Goal: Information Seeking & Learning: Learn about a topic

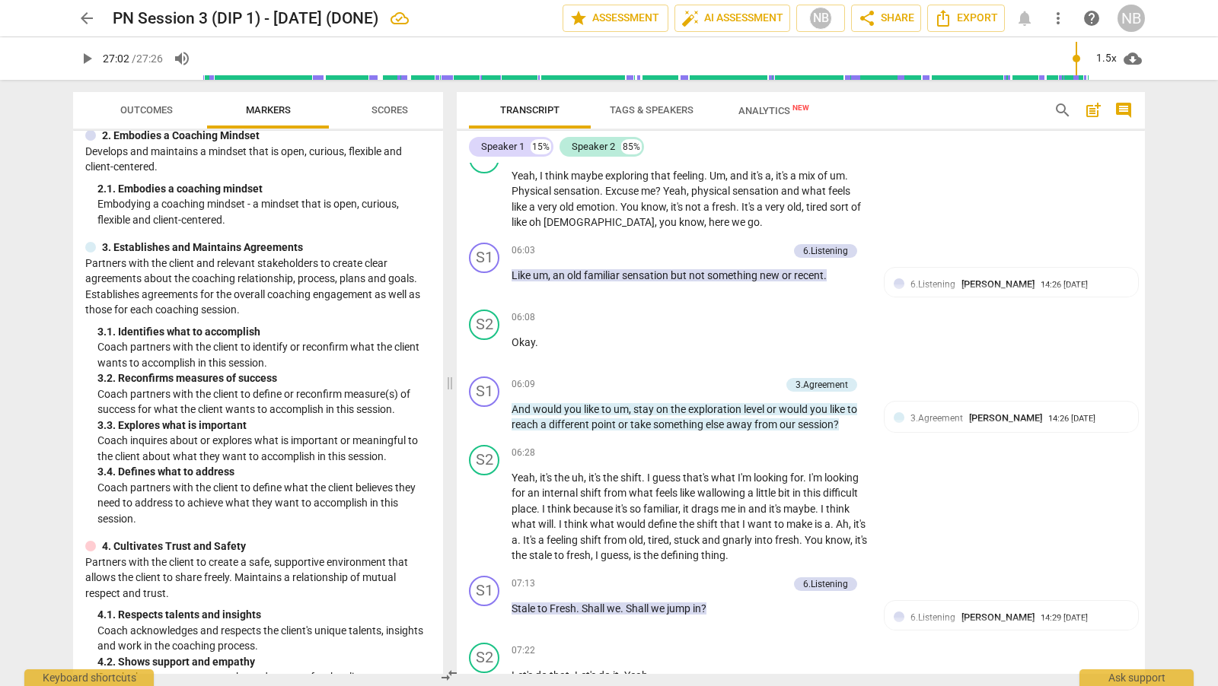
scroll to position [1629, 0]
click at [1144, 303] on div "format_bold format_list_bulleted [PERSON_NAME] delete Summary: PCC Level (Mento…" at bounding box center [801, 418] width 688 height 511
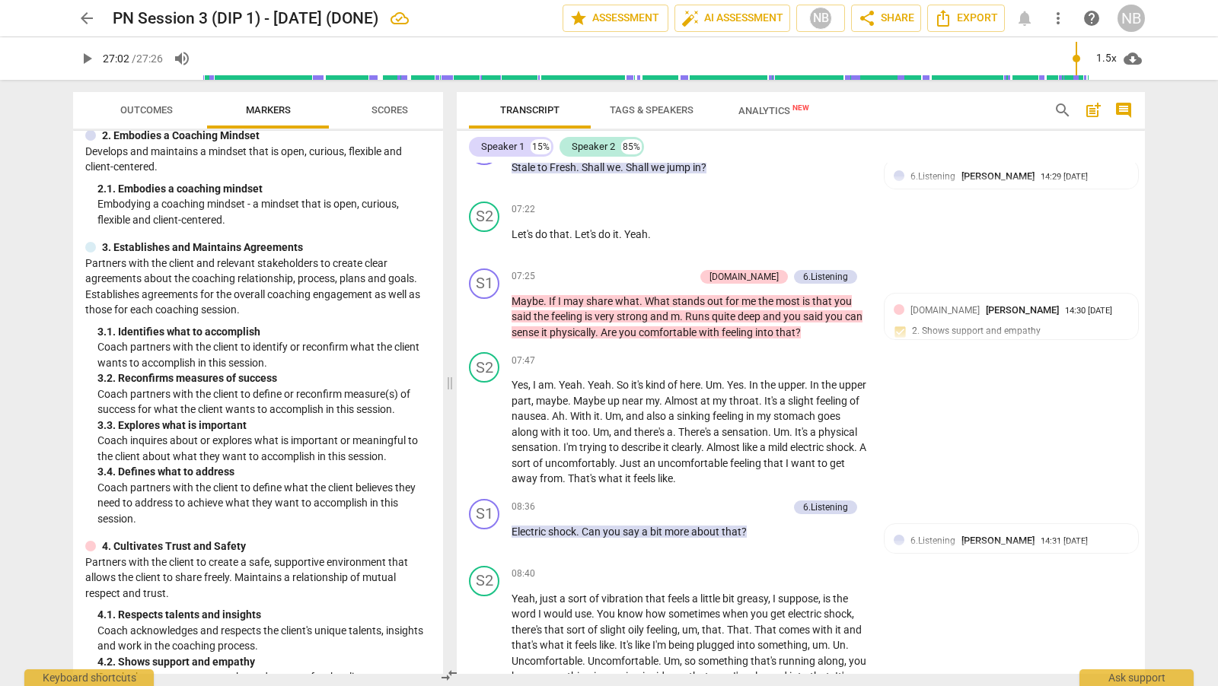
scroll to position [2076, 0]
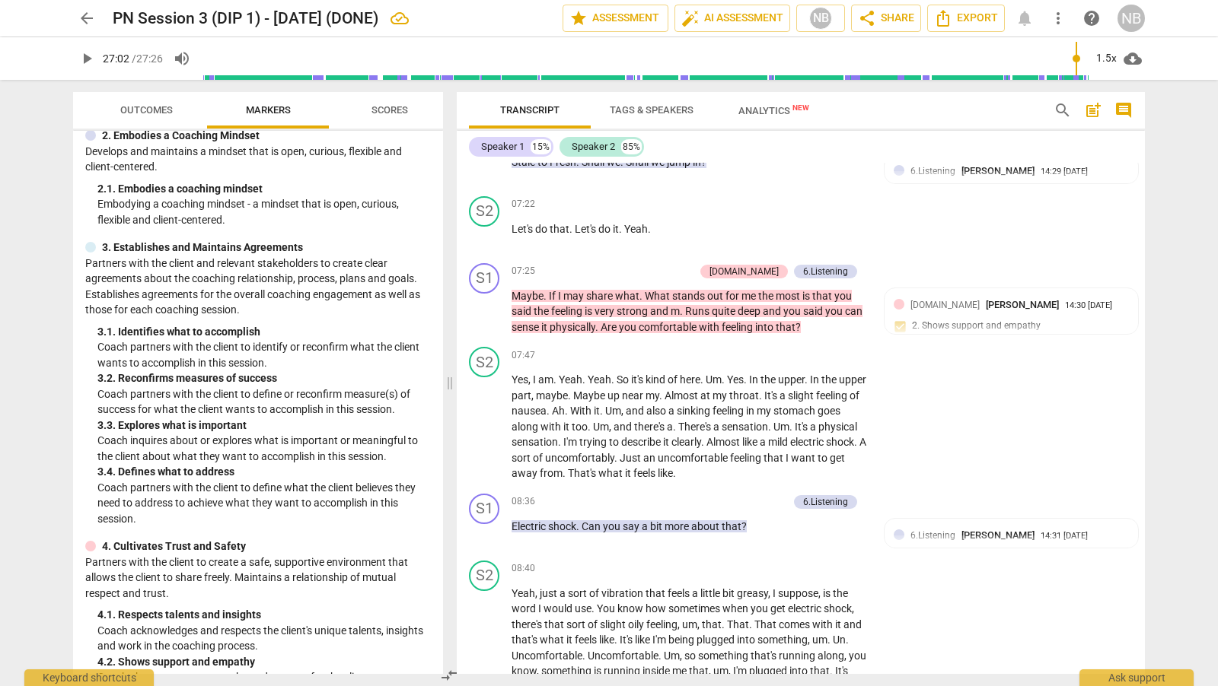
click at [1145, 325] on div "Transcript Tags & Speakers Analytics New search post_add comment Speaker 1 15% …" at bounding box center [804, 383] width 706 height 607
drag, startPoint x: 1145, startPoint y: 325, endPoint x: 1145, endPoint y: 333, distance: 8.4
click at [1145, 333] on div "Transcript Tags & Speakers Analytics New search post_add comment Speaker 1 15% …" at bounding box center [804, 383] width 706 height 607
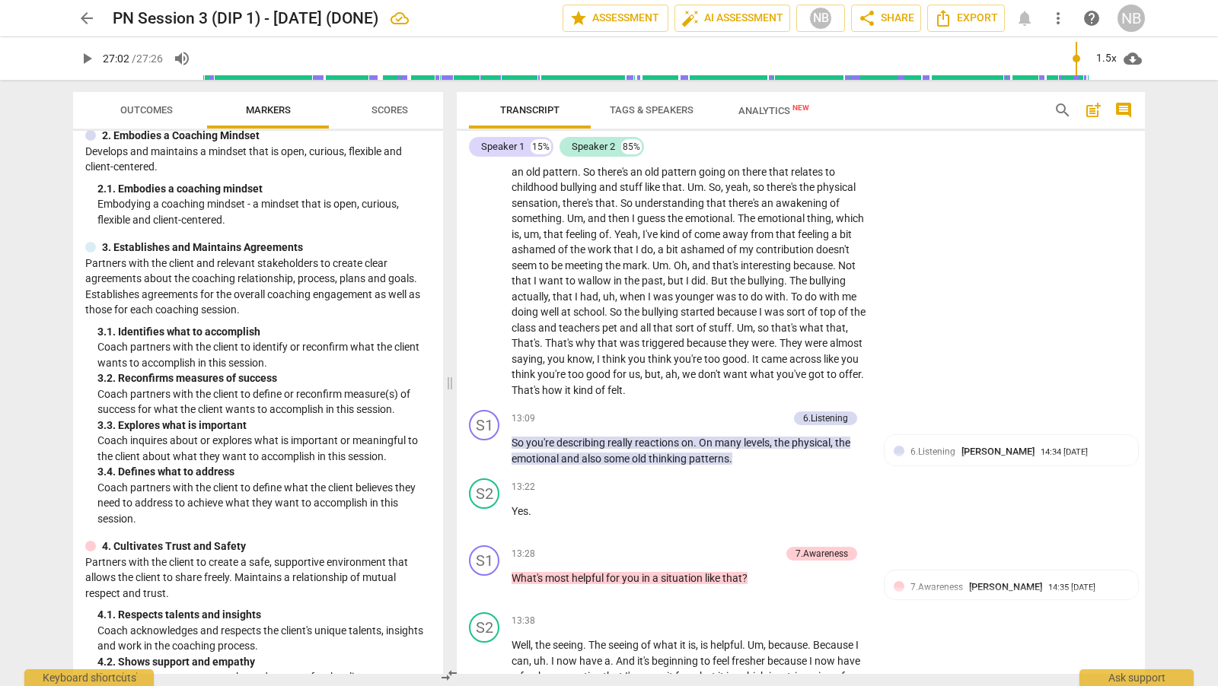
scroll to position [3118, 0]
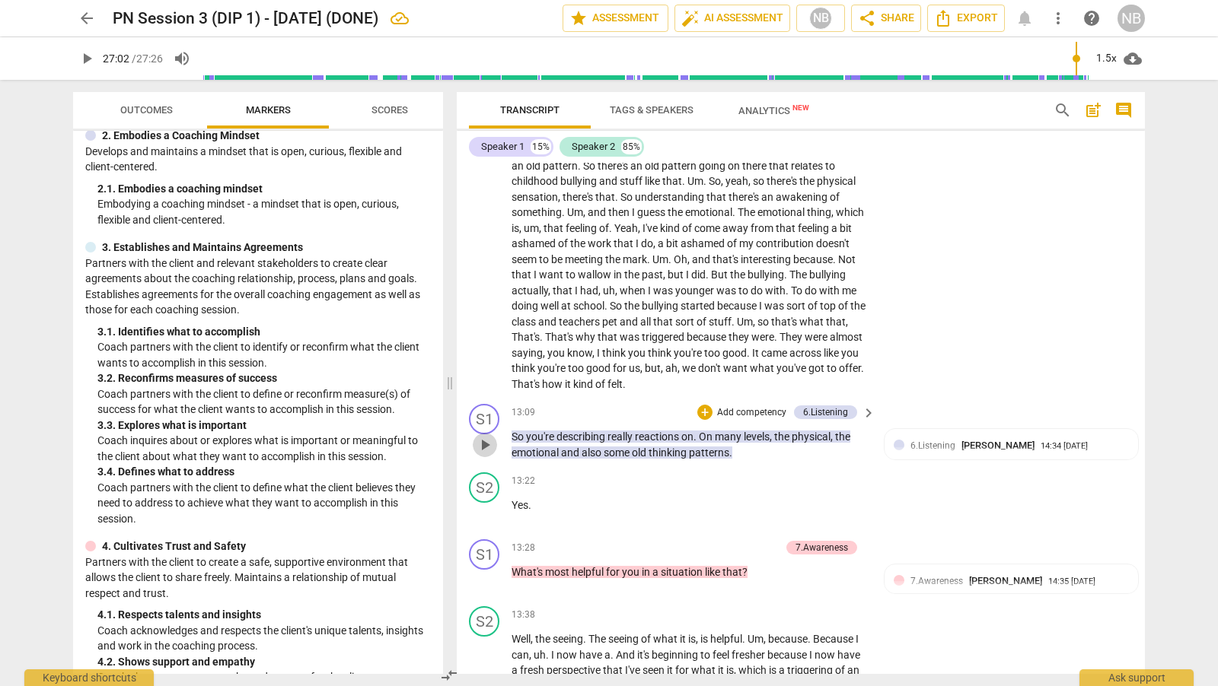
click at [483, 441] on span "play_arrow" at bounding box center [485, 445] width 18 height 18
click at [483, 444] on span "pause" at bounding box center [485, 445] width 18 height 18
click at [484, 572] on span "play_arrow" at bounding box center [485, 580] width 18 height 18
click at [484, 572] on span "pause" at bounding box center [485, 580] width 18 height 18
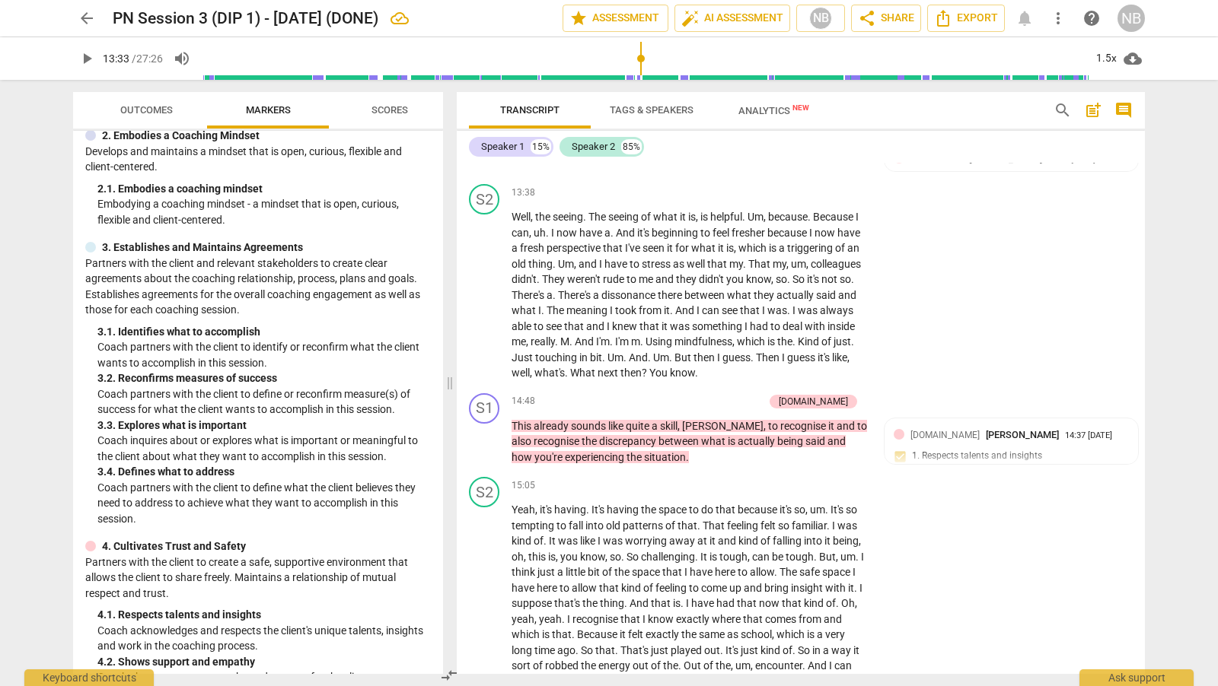
scroll to position [3558, 0]
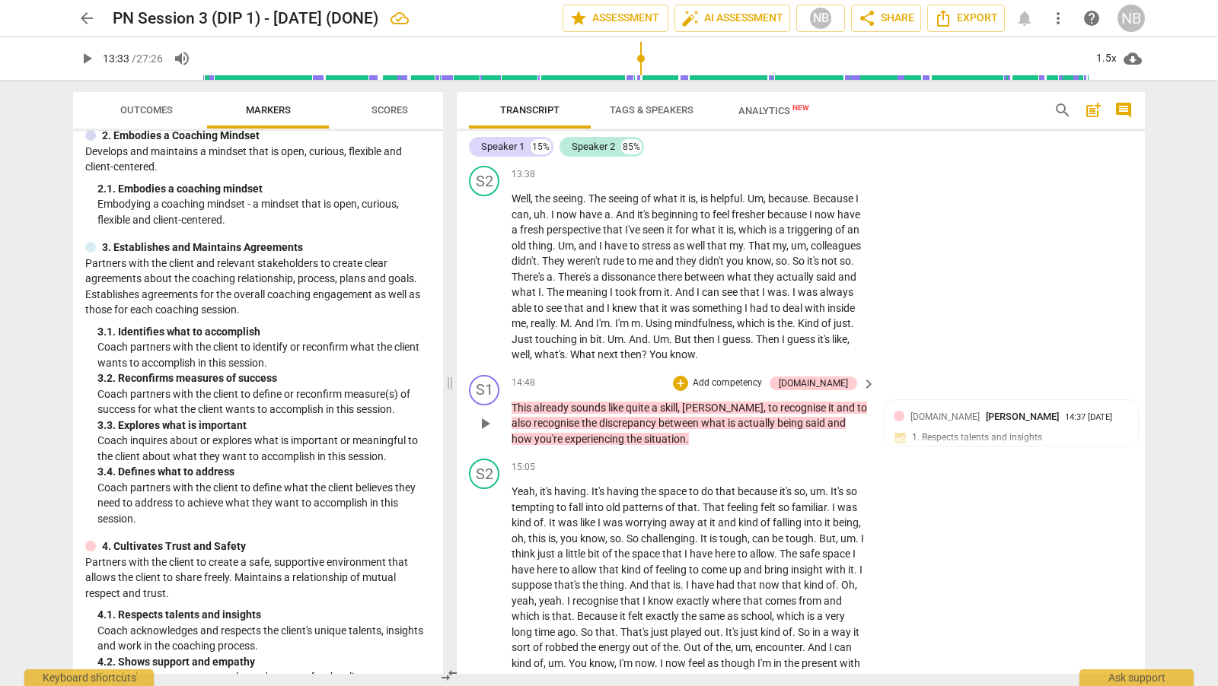
click at [487, 416] on span "play_arrow" at bounding box center [485, 424] width 18 height 18
click at [487, 419] on span "pause" at bounding box center [485, 424] width 18 height 18
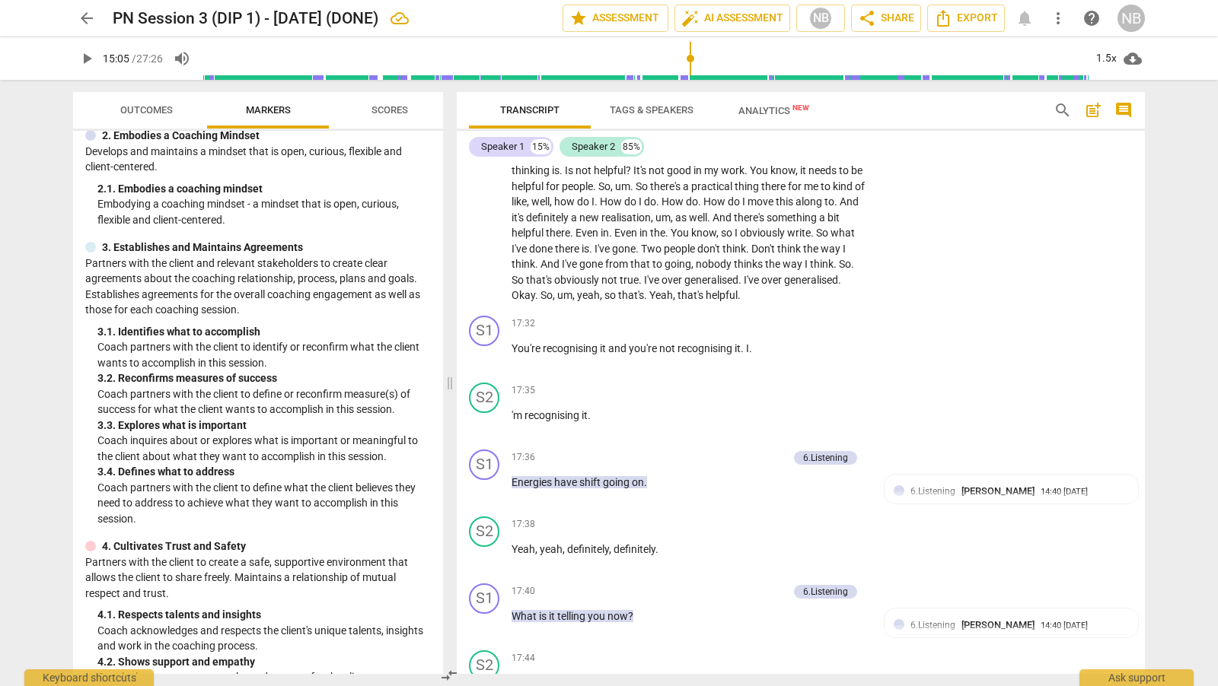
scroll to position [4104, 0]
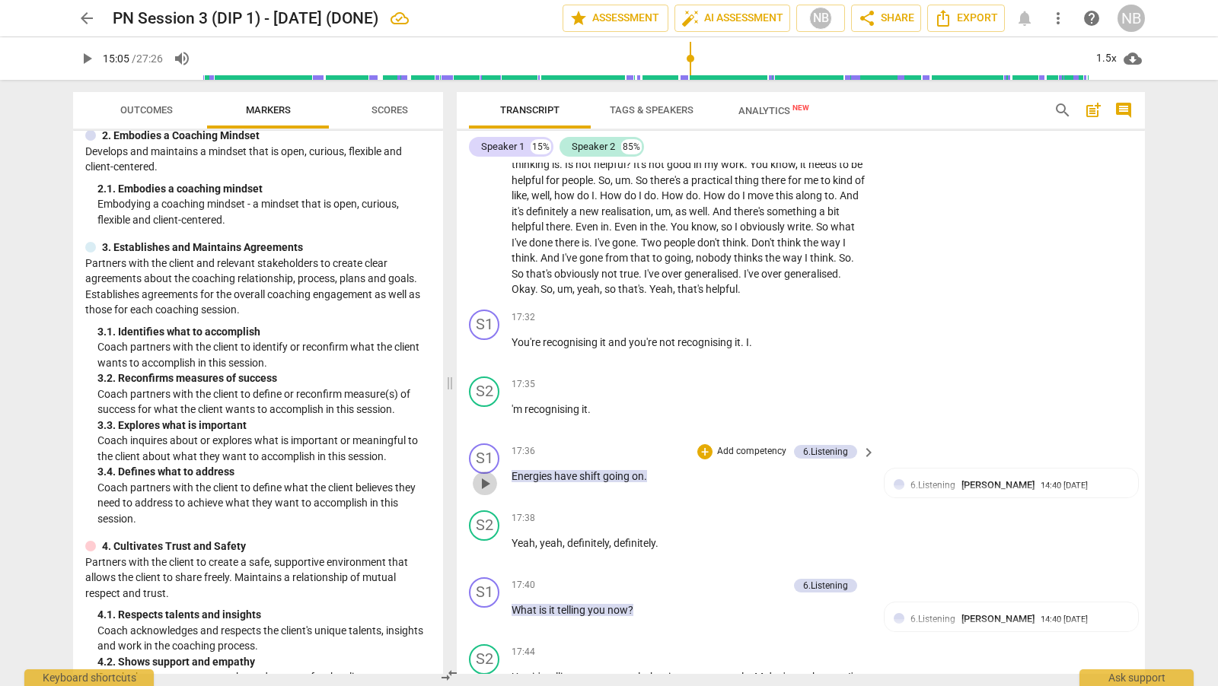
click at [484, 476] on span "play_arrow" at bounding box center [485, 484] width 18 height 18
click at [484, 476] on span "pause" at bounding box center [485, 484] width 18 height 18
type input "1063"
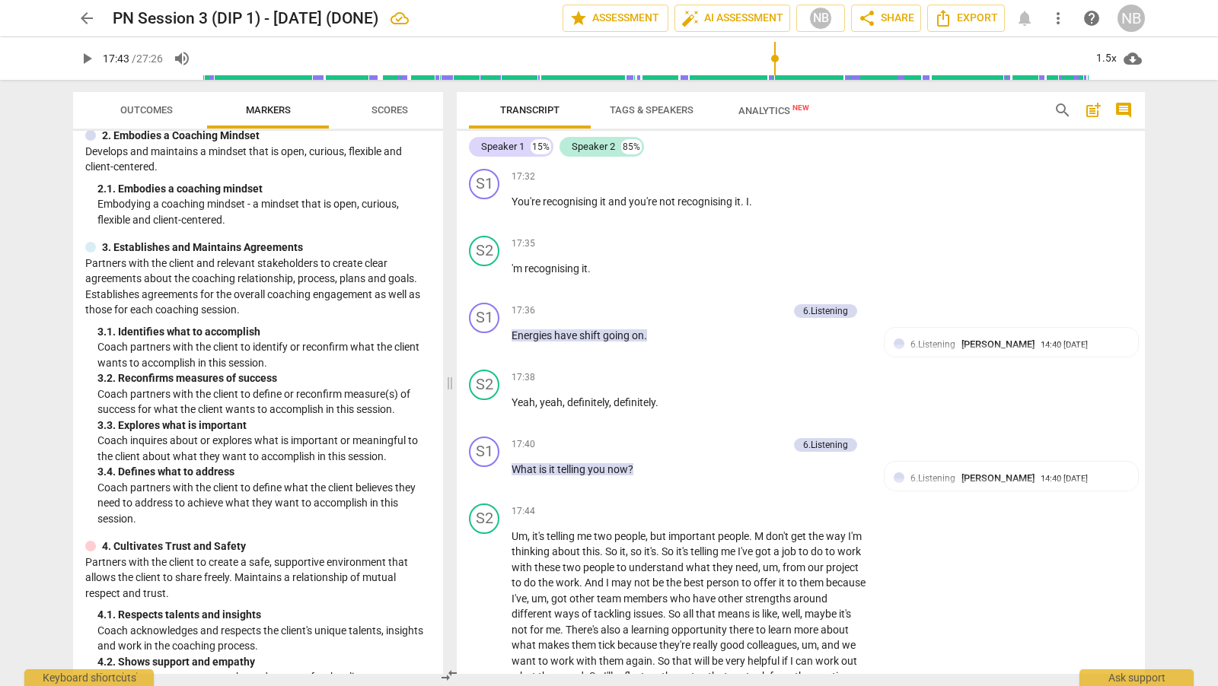
scroll to position [4263, 0]
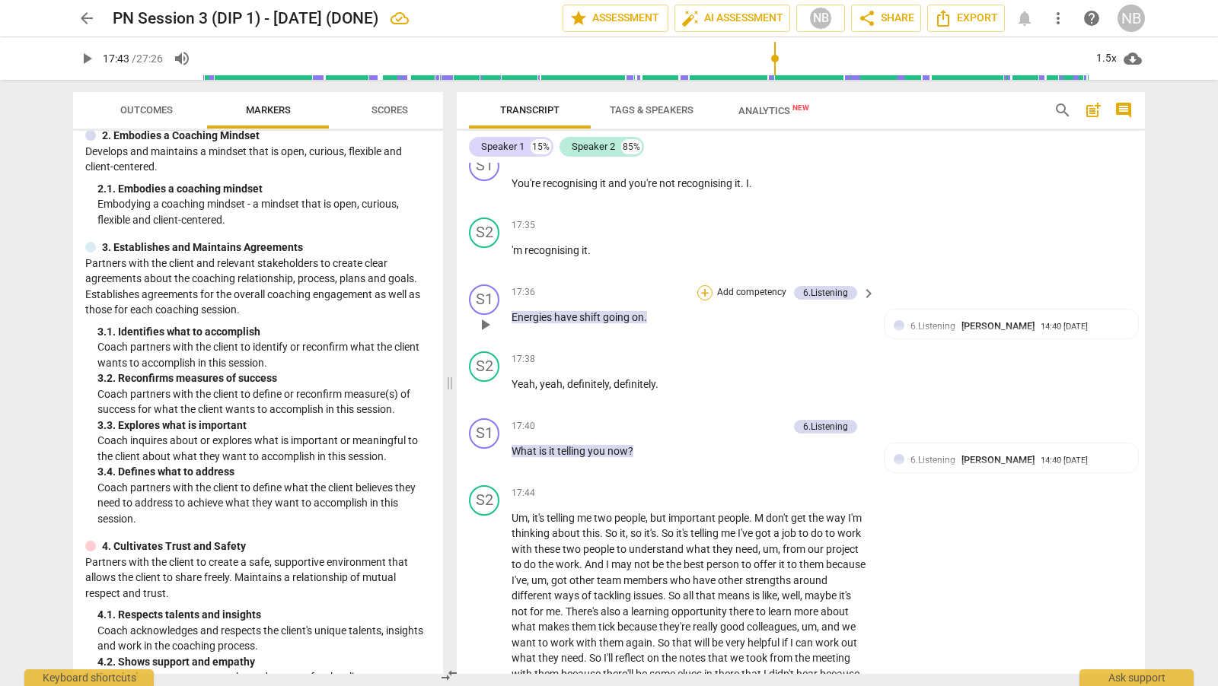
click at [705, 285] on div "+" at bounding box center [704, 292] width 15 height 15
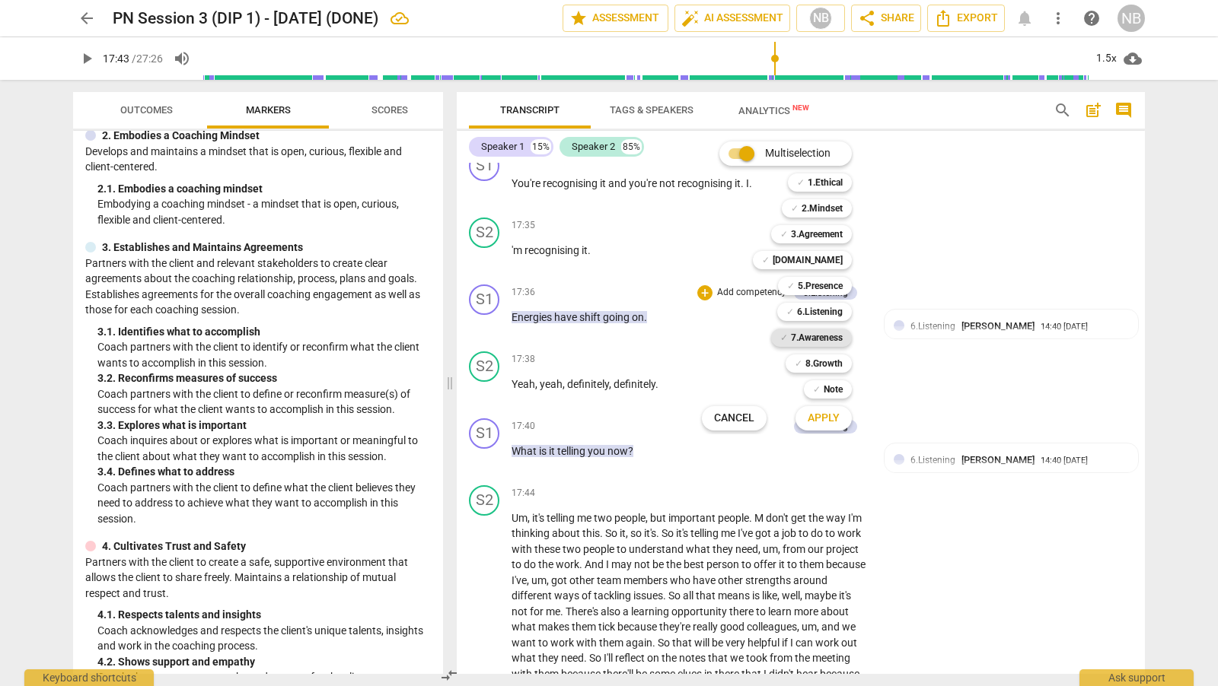
click at [820, 337] on b "7.Awareness" at bounding box center [817, 338] width 52 height 18
click at [828, 418] on span "Apply" at bounding box center [823, 418] width 32 height 15
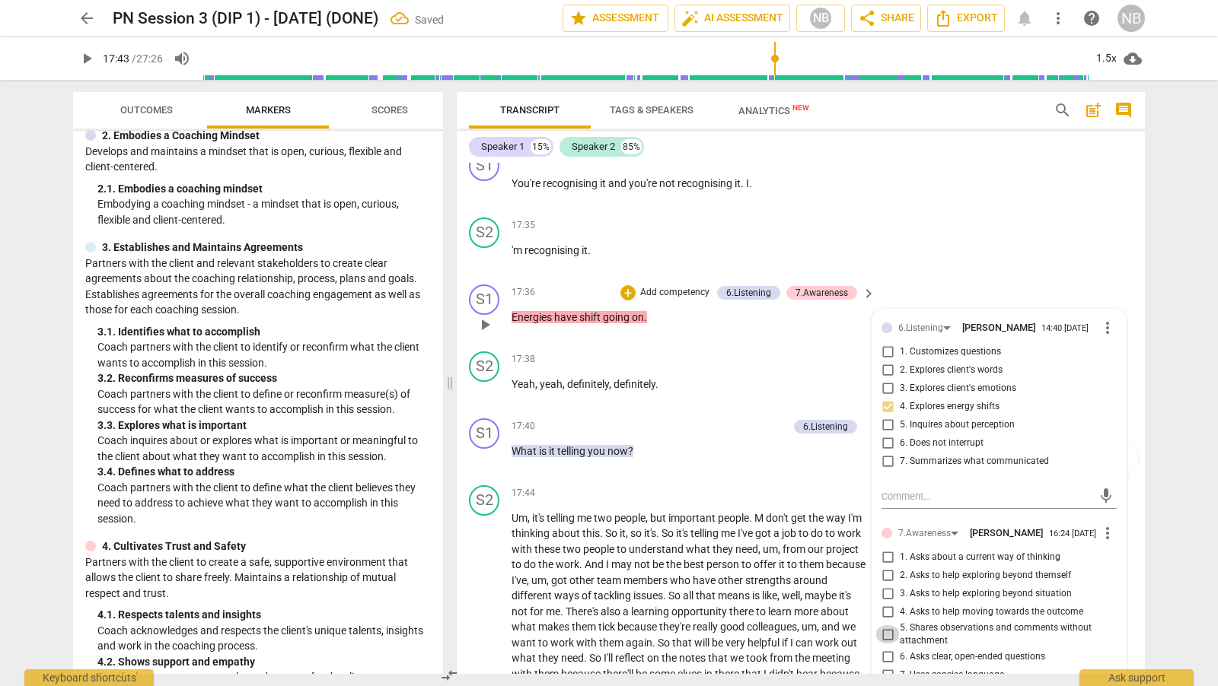
click at [883, 640] on input "5. Shares observations and comments without attachment" at bounding box center [887, 635] width 24 height 18
checkbox input "true"
click at [1032, 258] on div "S2 play_arrow pause 17:35 + Add competency keyboard_arrow_right 'm recognising …" at bounding box center [801, 245] width 688 height 67
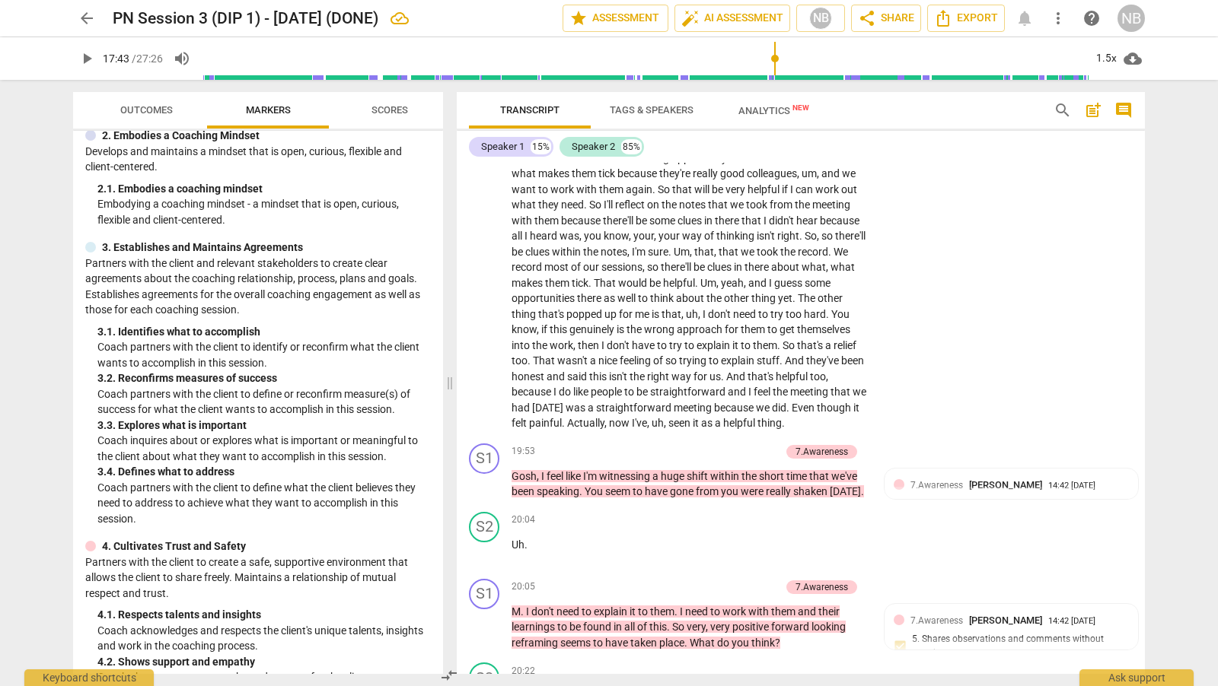
scroll to position [4729, 0]
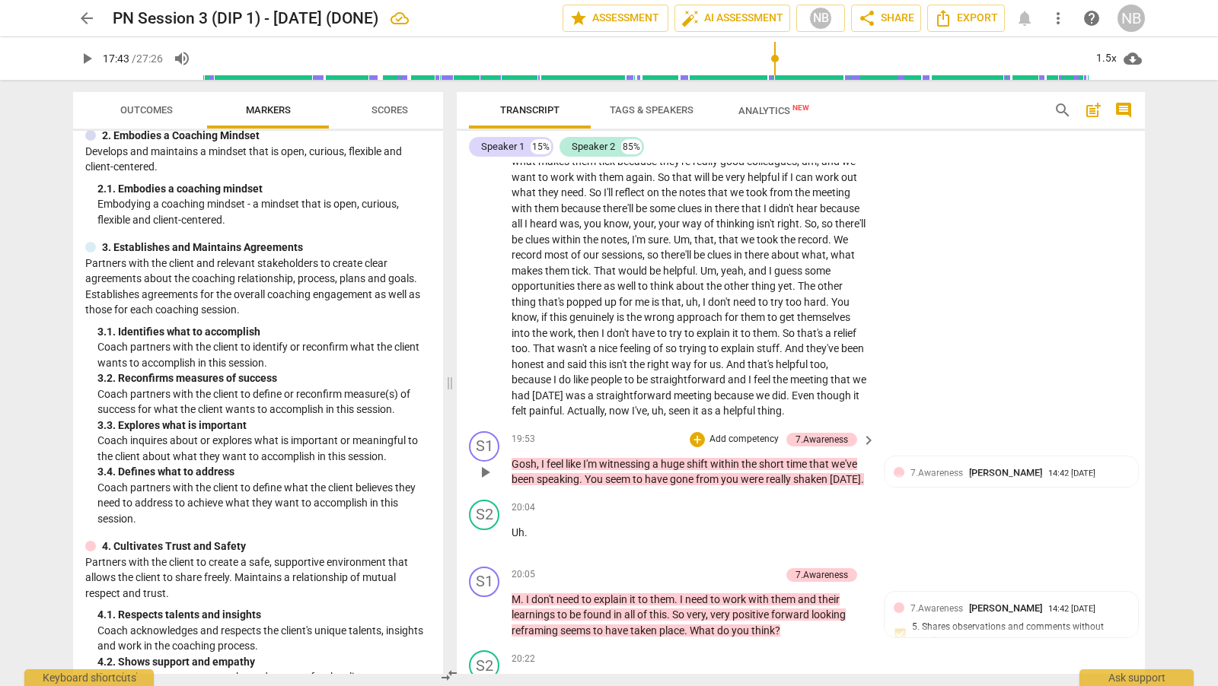
click at [485, 482] on span "play_arrow" at bounding box center [485, 472] width 18 height 18
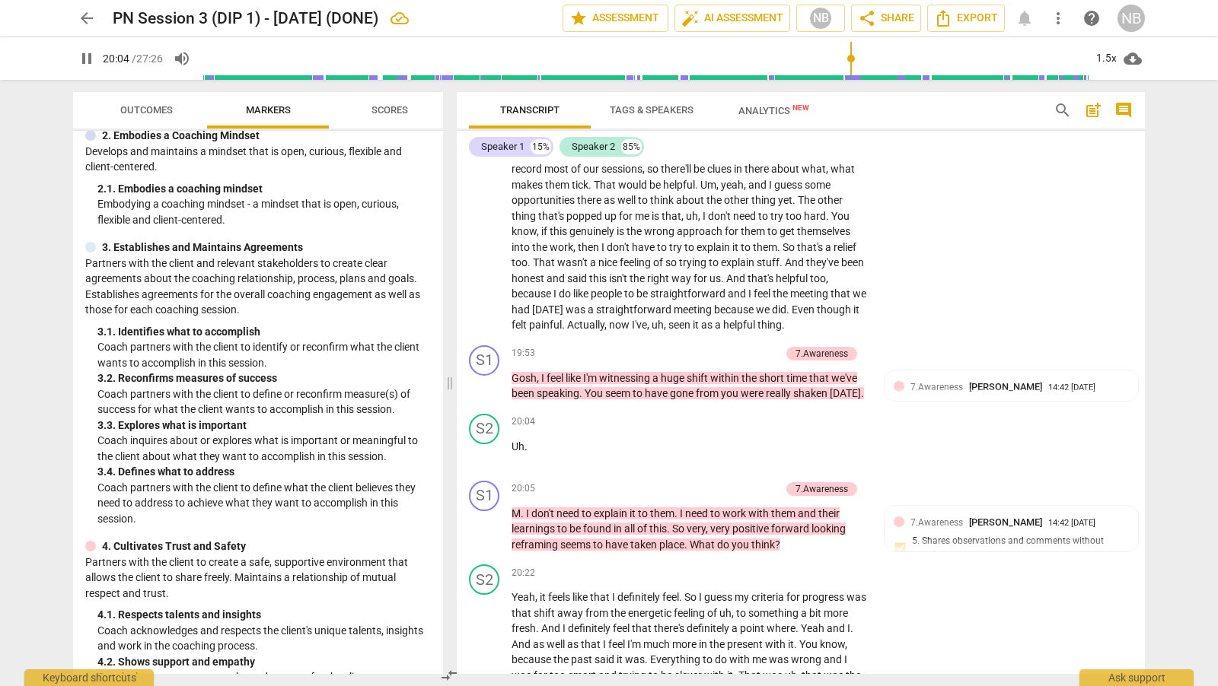
scroll to position [4821, 0]
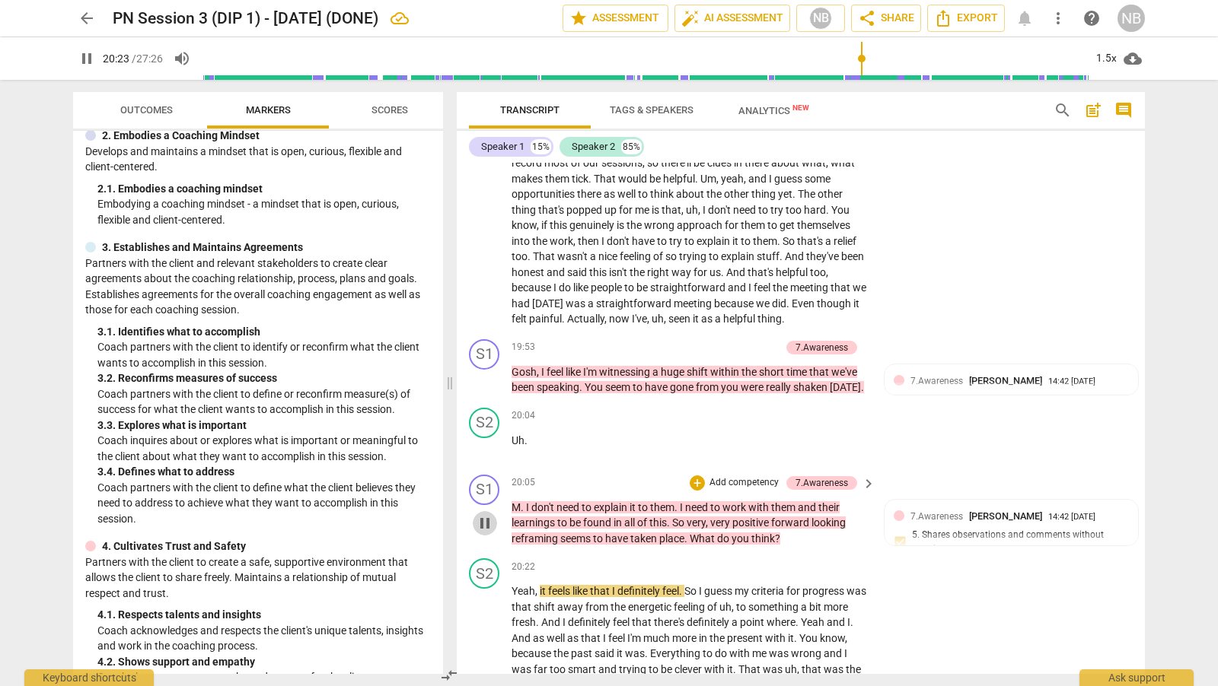
click at [485, 533] on span "pause" at bounding box center [485, 523] width 18 height 18
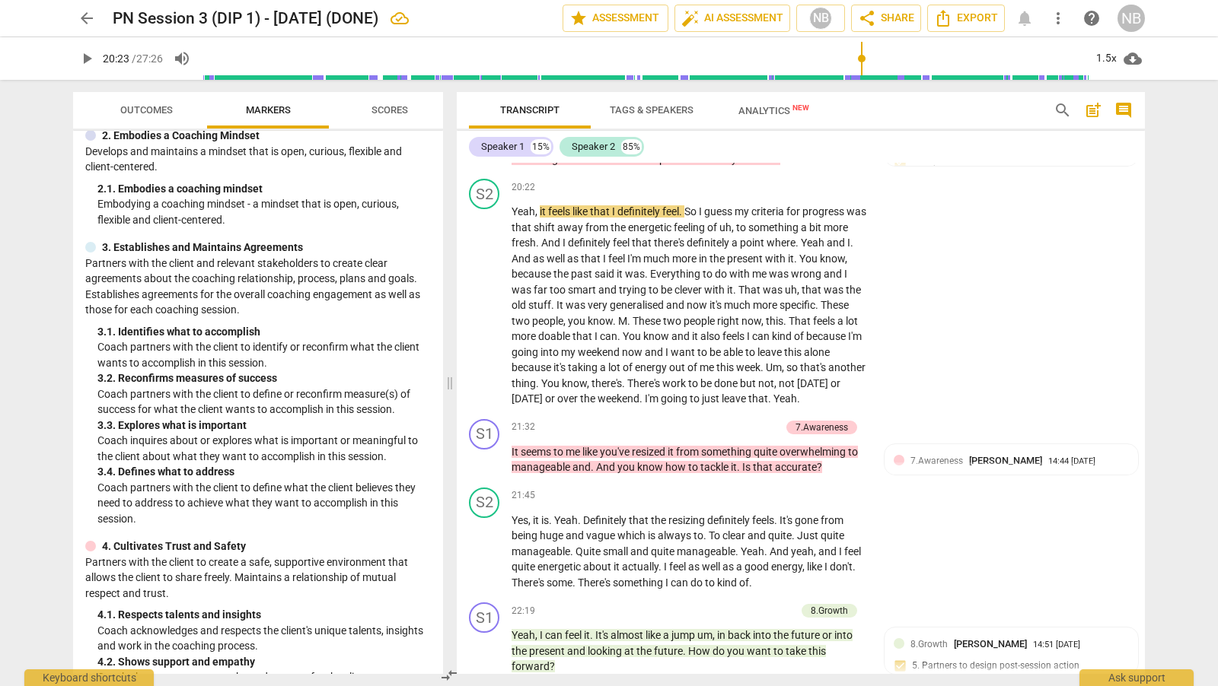
scroll to position [5225, 0]
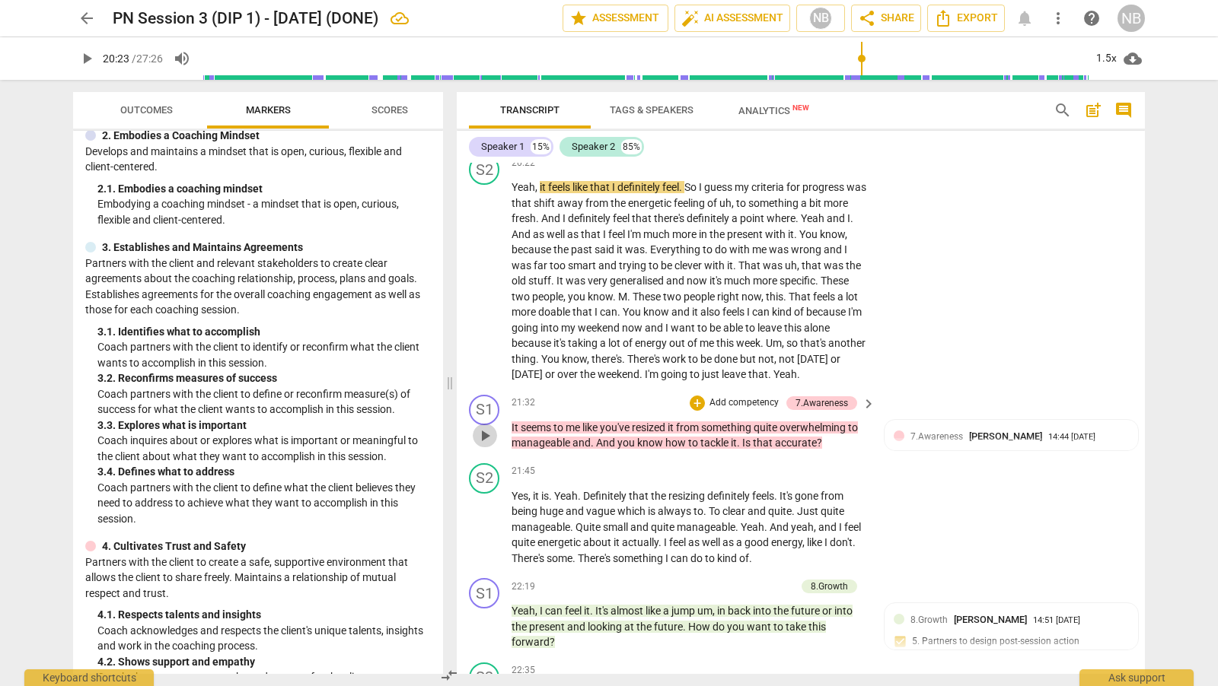
click at [482, 445] on span "play_arrow" at bounding box center [485, 436] width 18 height 18
click at [482, 445] on span "pause" at bounding box center [485, 436] width 18 height 18
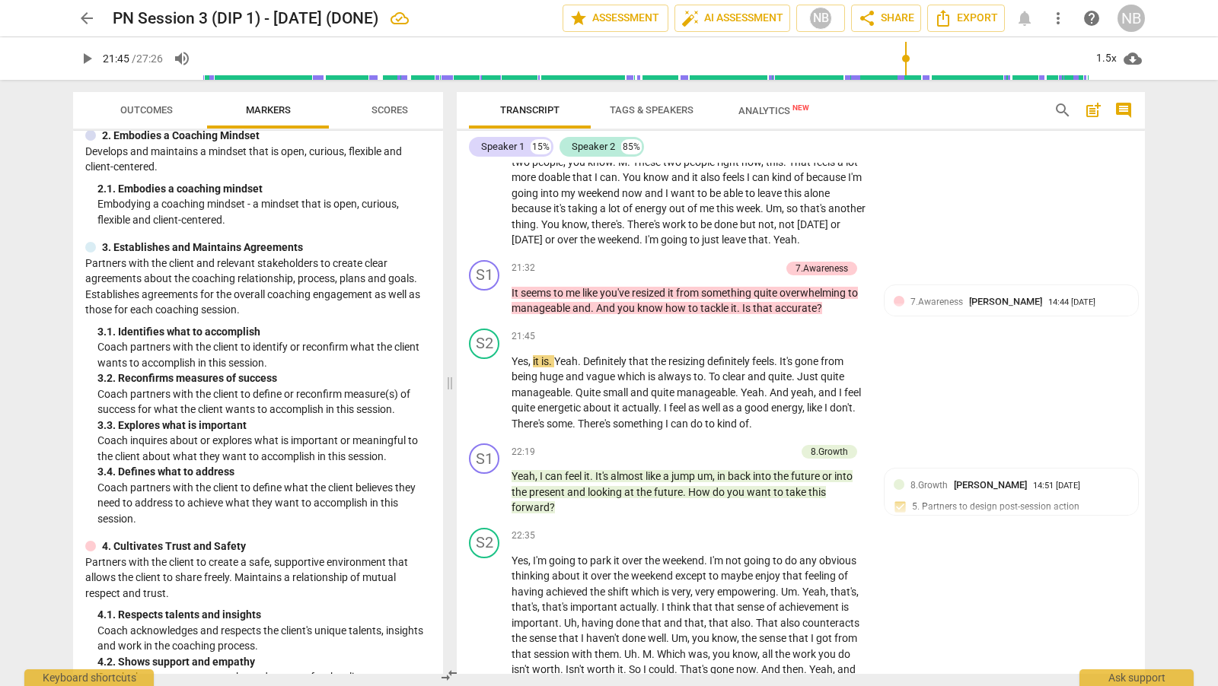
scroll to position [5384, 0]
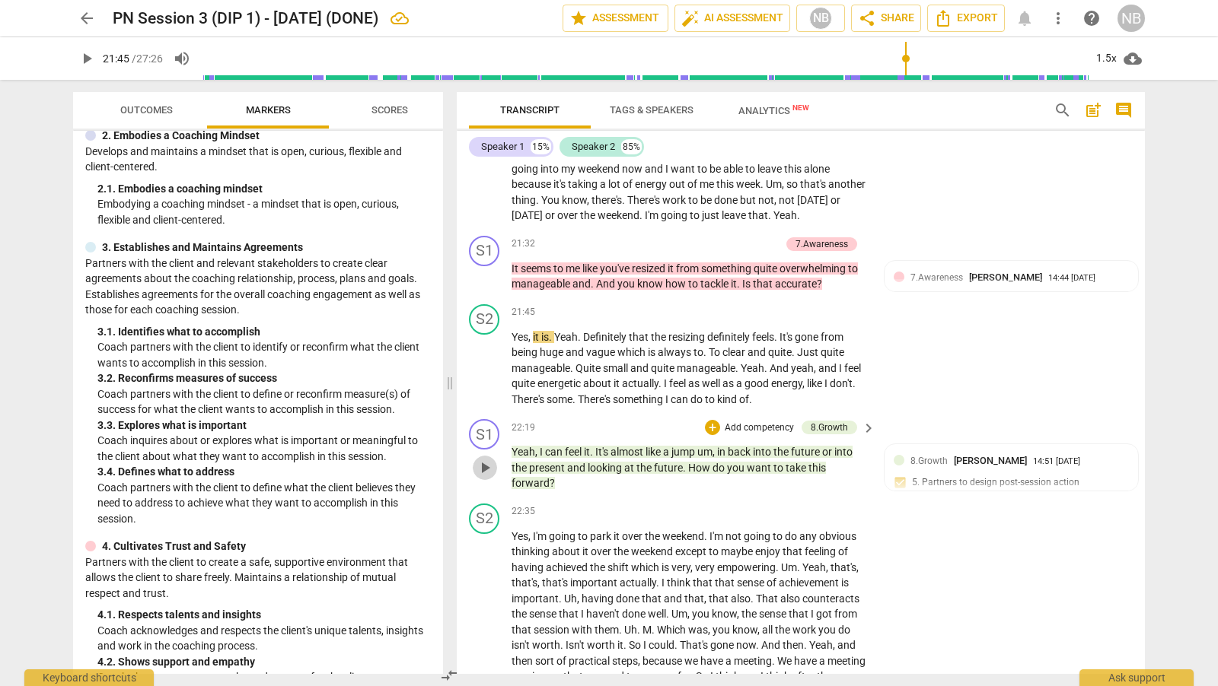
click at [483, 477] on span "play_arrow" at bounding box center [485, 468] width 18 height 18
click at [483, 477] on span "pause" at bounding box center [485, 468] width 18 height 18
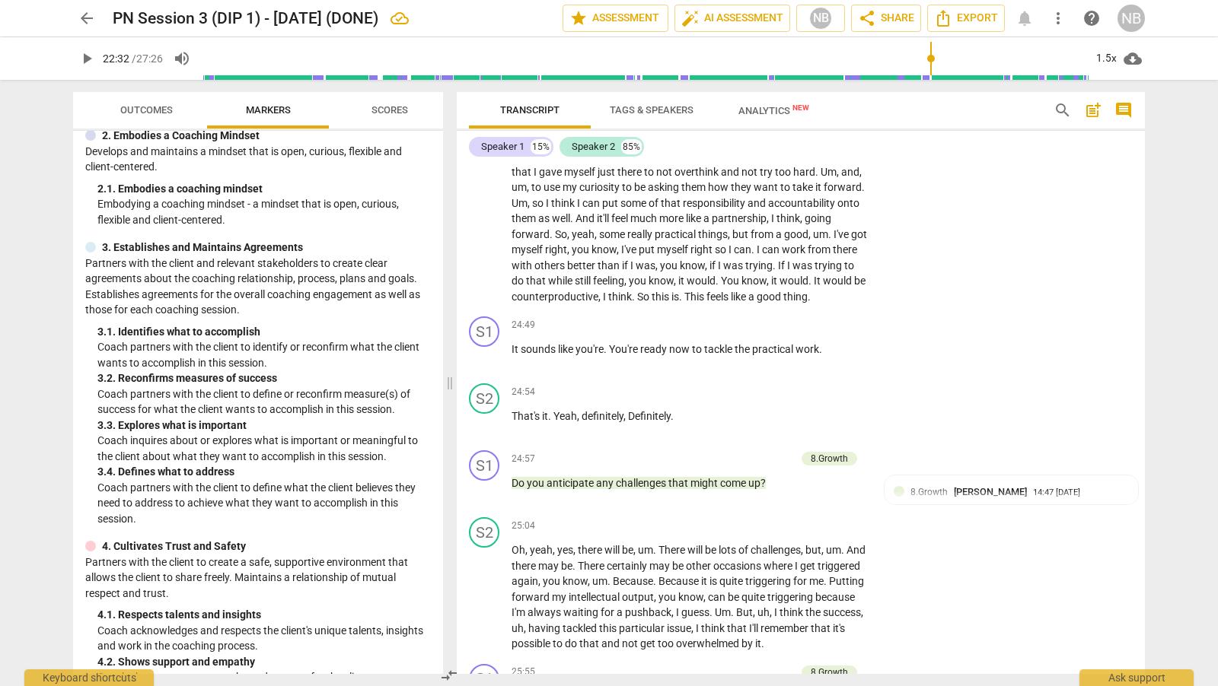
scroll to position [5948, 0]
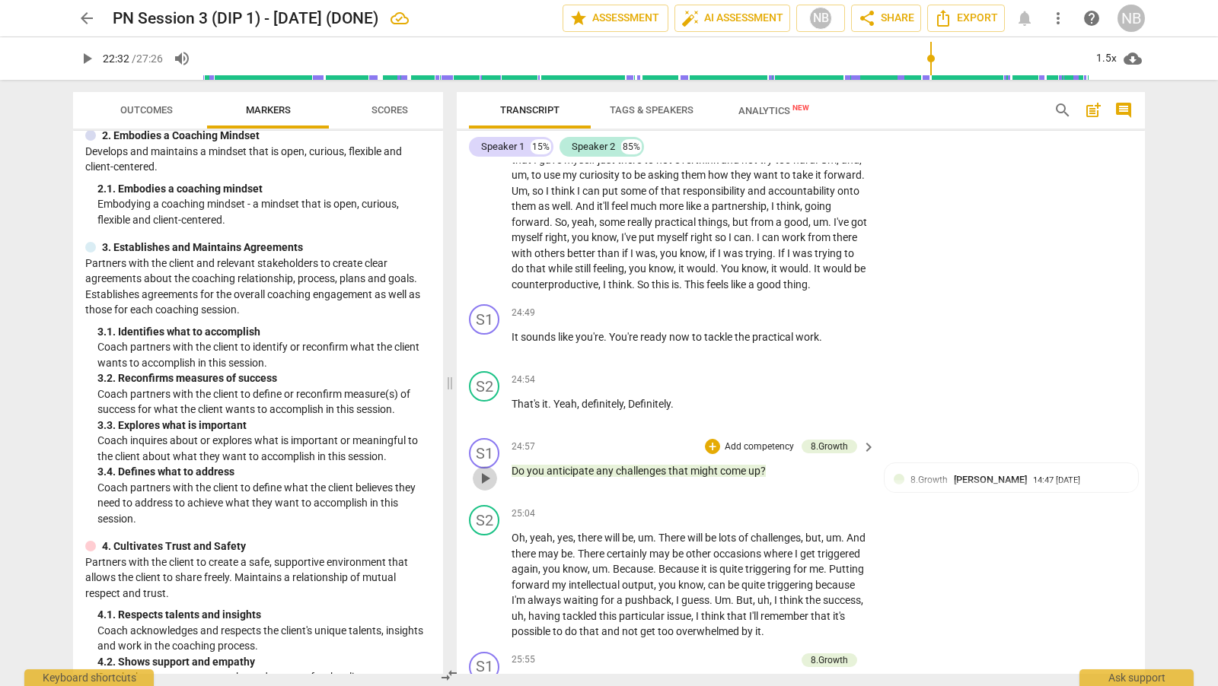
click at [488, 488] on span "play_arrow" at bounding box center [485, 479] width 18 height 18
click at [487, 488] on span "pause" at bounding box center [485, 479] width 18 height 18
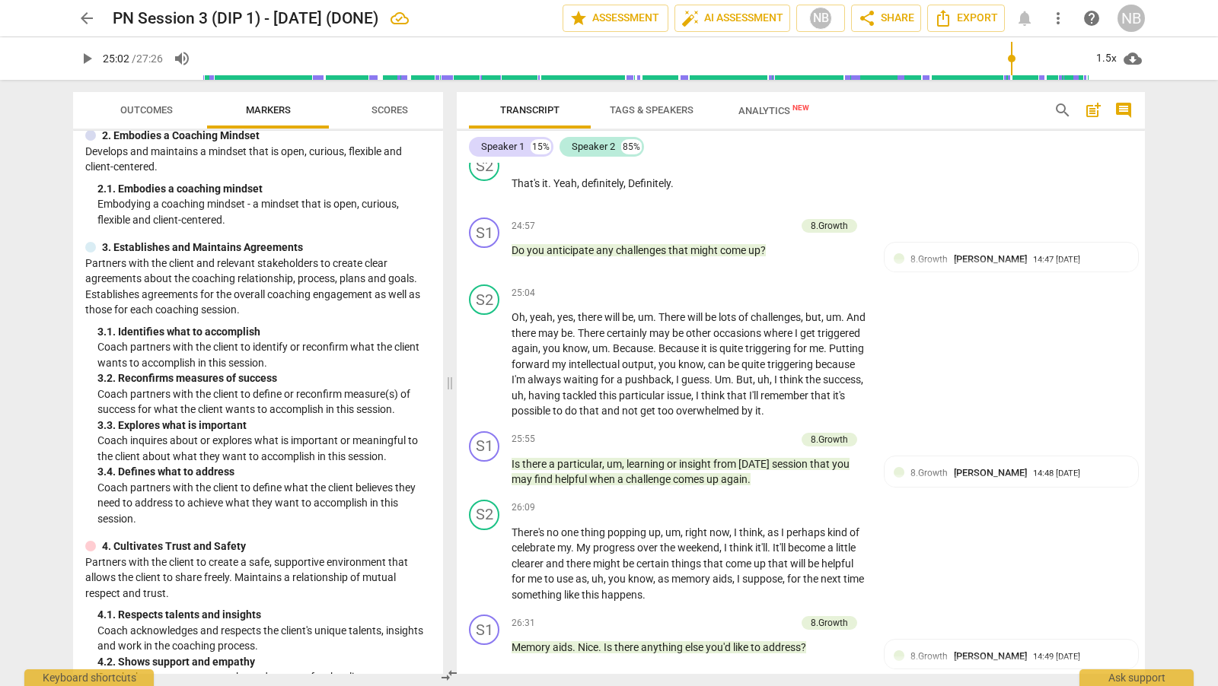
scroll to position [6175, 0]
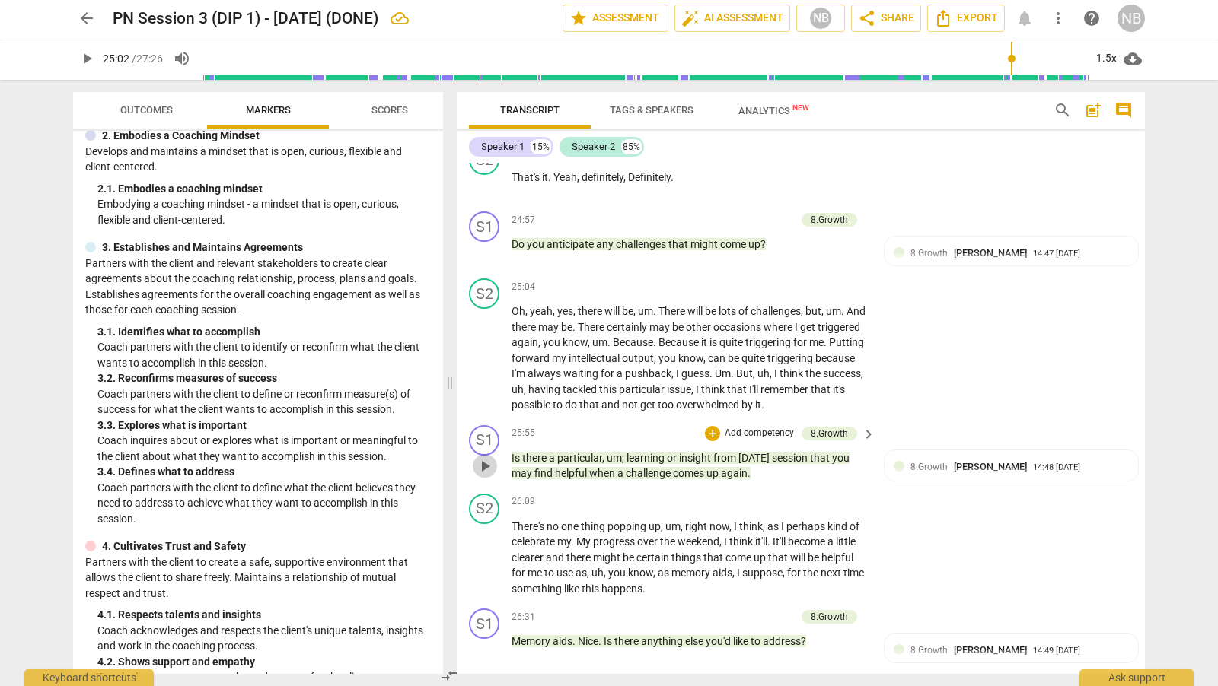
click at [490, 476] on span "play_arrow" at bounding box center [485, 466] width 18 height 18
click at [485, 476] on span "pause" at bounding box center [485, 466] width 18 height 18
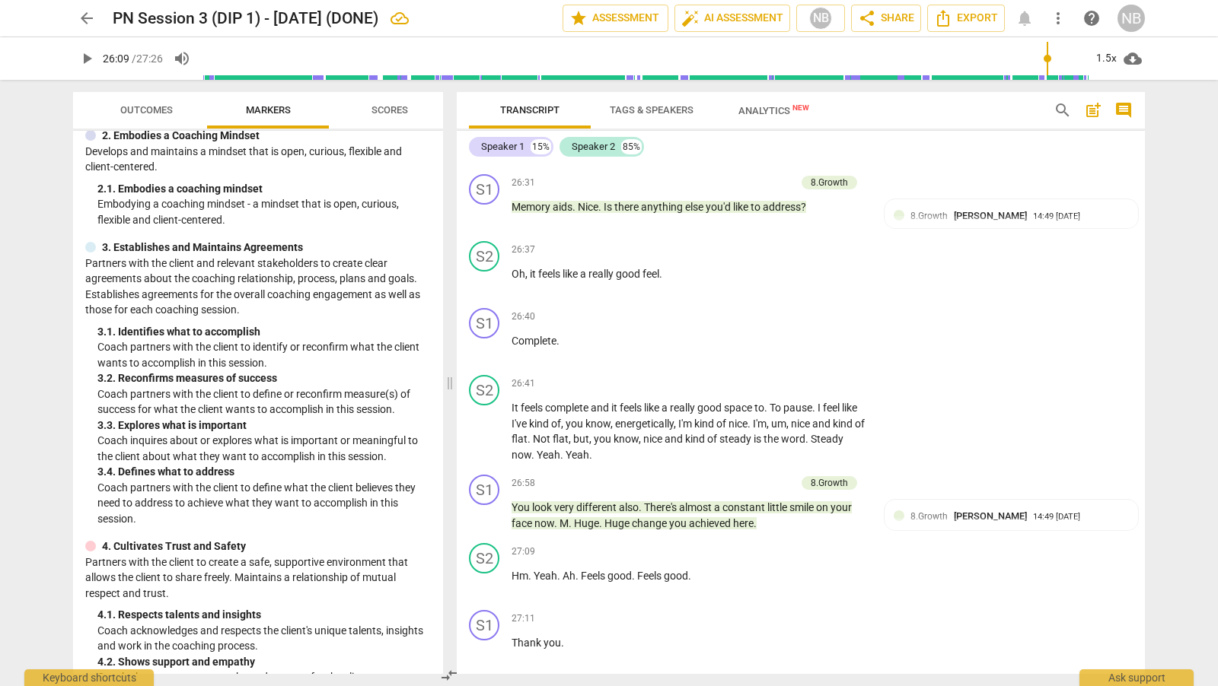
scroll to position [6622, 0]
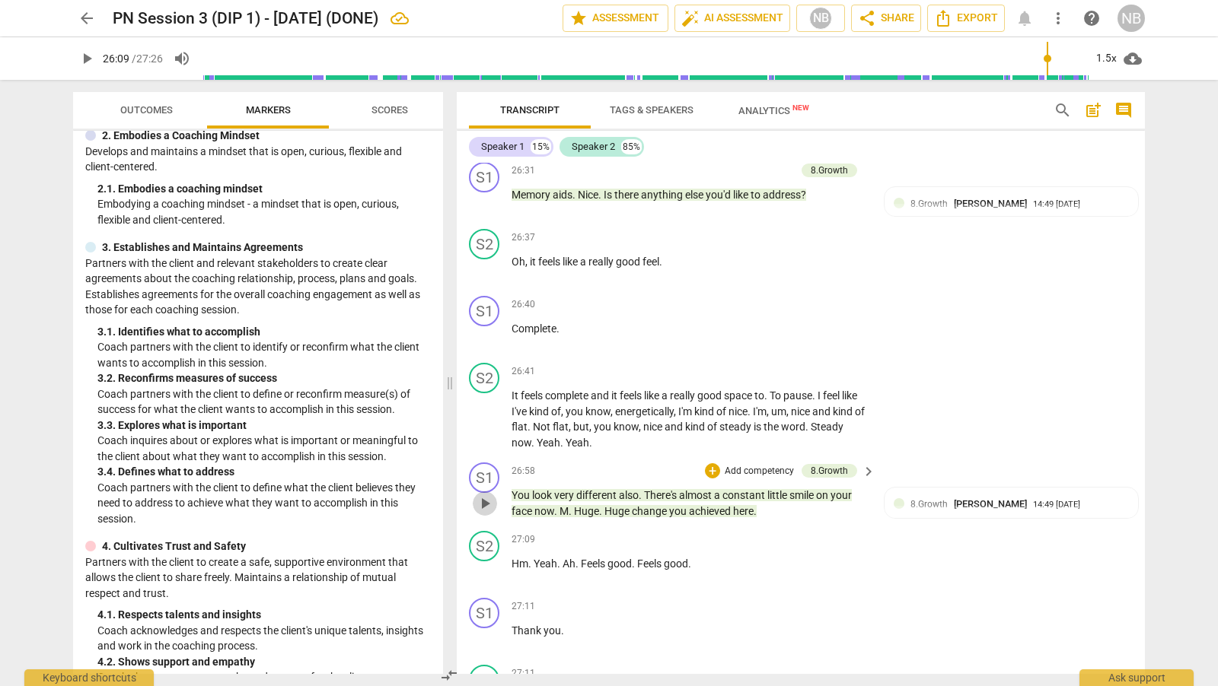
click at [489, 513] on span "play_arrow" at bounding box center [485, 504] width 18 height 18
click at [489, 513] on span "pause" at bounding box center [485, 504] width 18 height 18
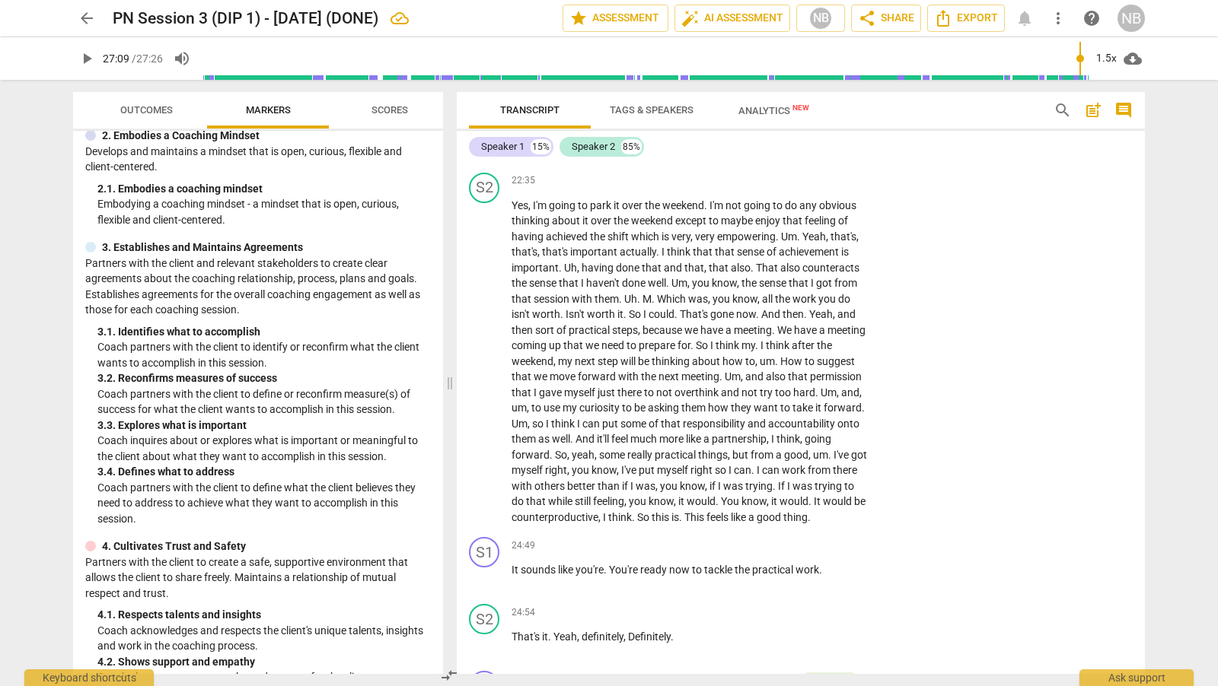
scroll to position [5727, 0]
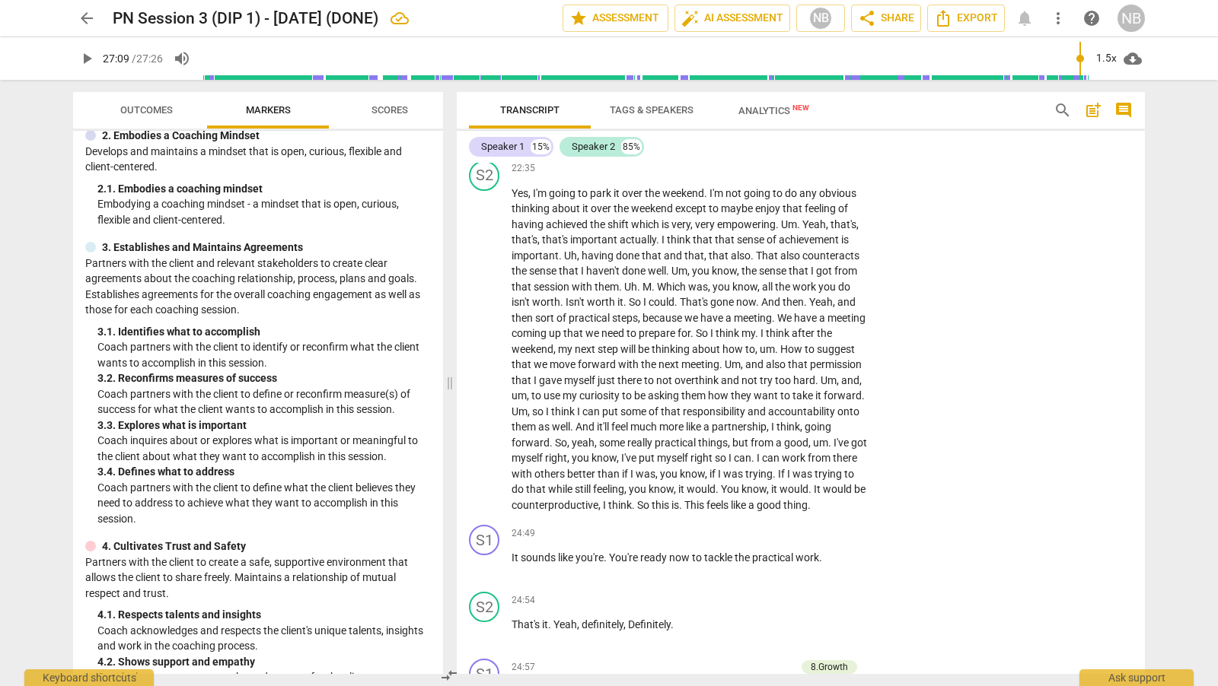
type input "1629"
